Goal: Information Seeking & Learning: Stay updated

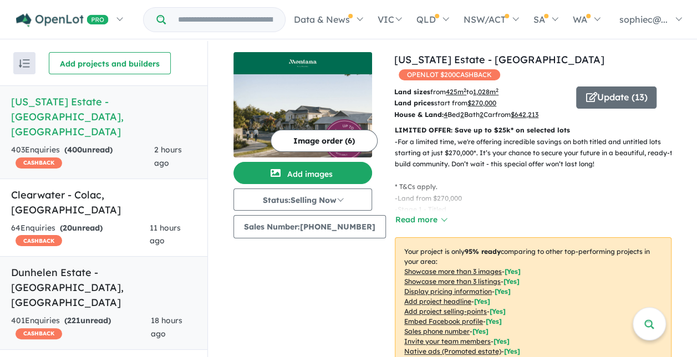
click at [99, 256] on link "Dunhelen Estate - Greenvale , VIC 401 Enquir ies ( 221 unread) CASHBACK 18 hour…" at bounding box center [104, 303] width 208 height 94
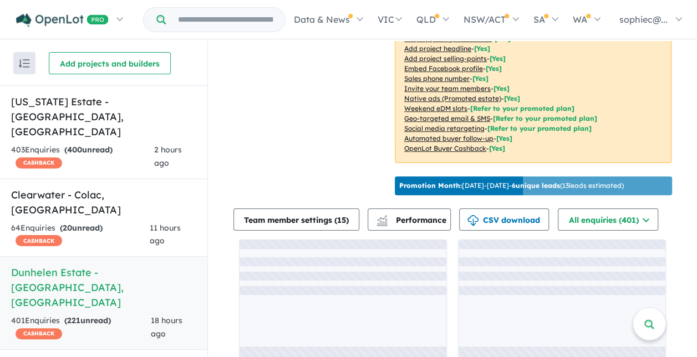
scroll to position [264, 0]
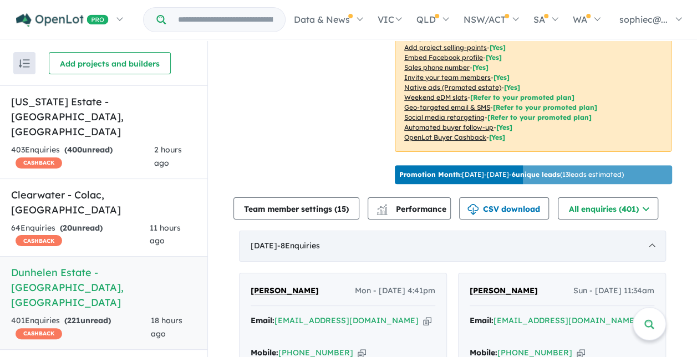
click at [522, 239] on div "September 2025 - 8 Enquir ies ( 0 unread)" at bounding box center [452, 246] width 427 height 31
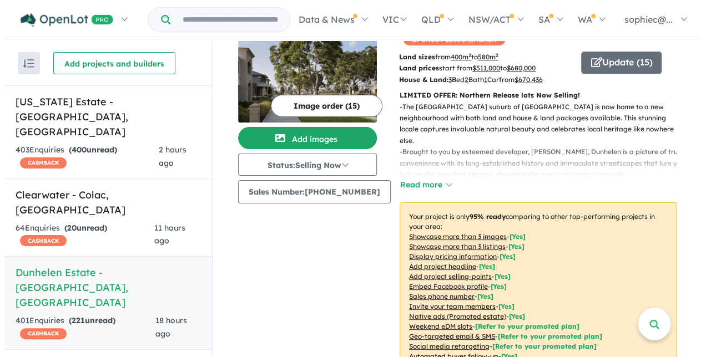
scroll to position [0, 0]
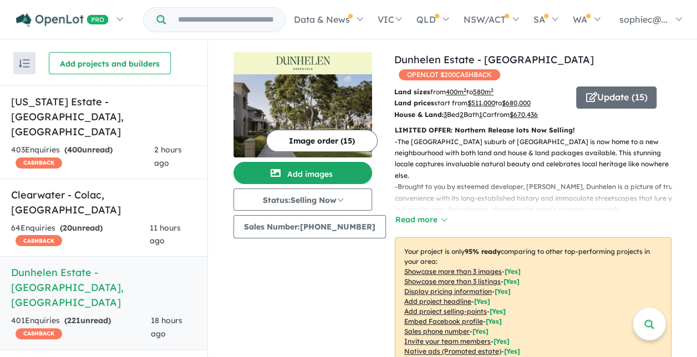
click at [469, 277] on u "Showcase more than 3 listings" at bounding box center [452, 281] width 97 height 8
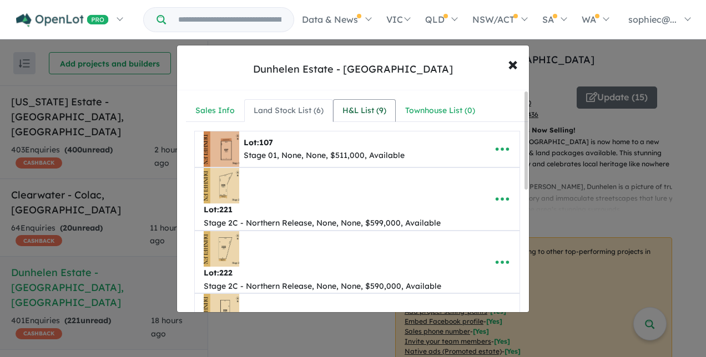
click at [354, 115] on div "H&L List ( 9 )" at bounding box center [364, 110] width 44 height 13
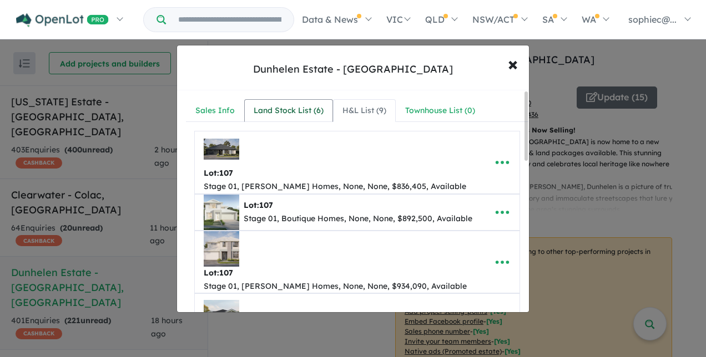
click at [285, 105] on div "Land Stock List ( 6 )" at bounding box center [289, 110] width 70 height 13
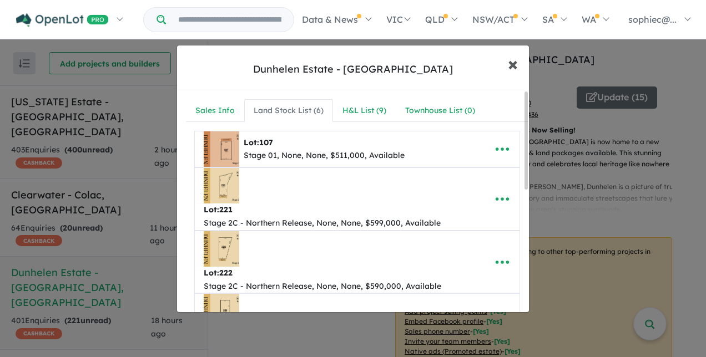
click at [517, 62] on span "×" at bounding box center [513, 64] width 10 height 24
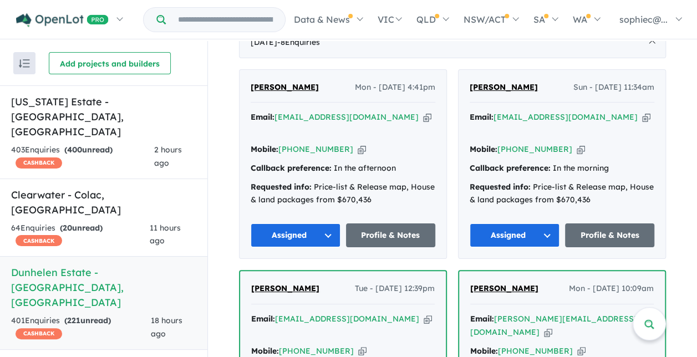
scroll to position [499, 0]
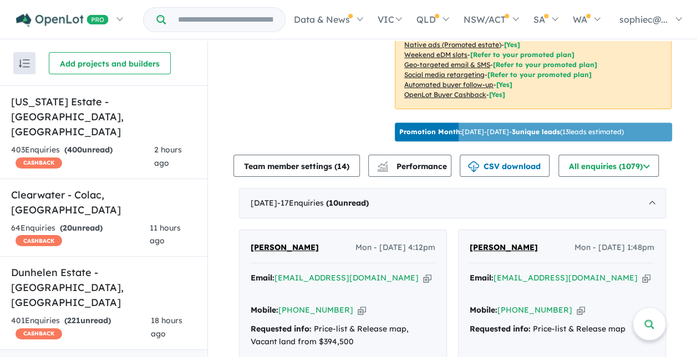
scroll to position [446, 0]
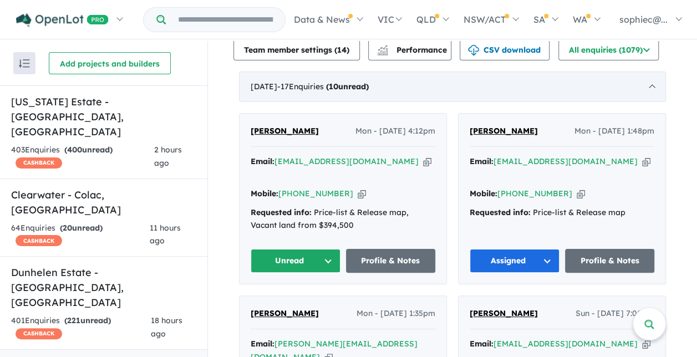
click at [641, 88] on div "September 2025 - 17 Enquir ies ( 10 unread)" at bounding box center [452, 87] width 427 height 31
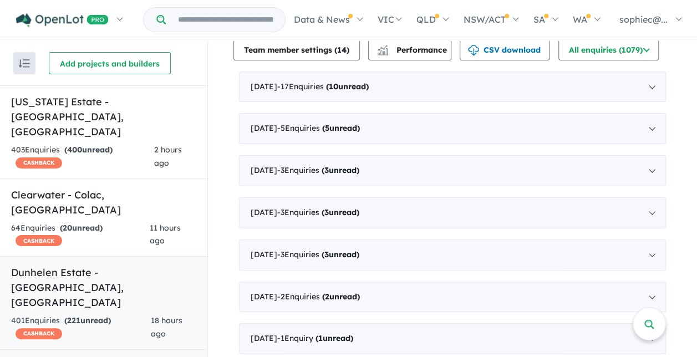
click at [114, 256] on link "Dunhelen Estate - Greenvale , VIC 401 Enquir ies ( 221 unread) CASHBACK 18 hour…" at bounding box center [104, 303] width 208 height 94
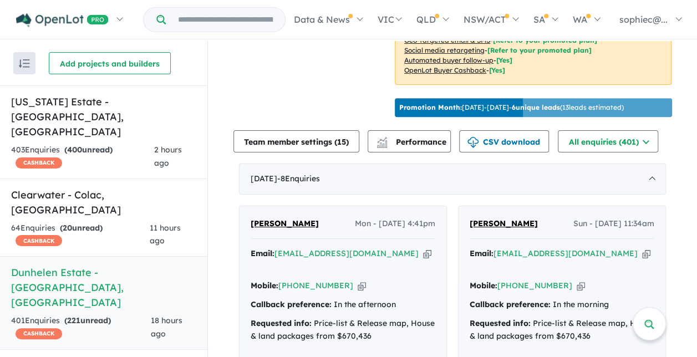
scroll to position [407, 0]
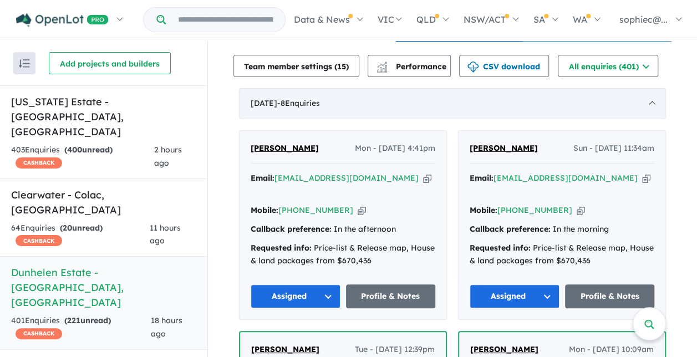
click at [617, 95] on div "September 2025 - 8 Enquir ies ( 0 unread)" at bounding box center [452, 103] width 427 height 31
